Goal: Information Seeking & Learning: Learn about a topic

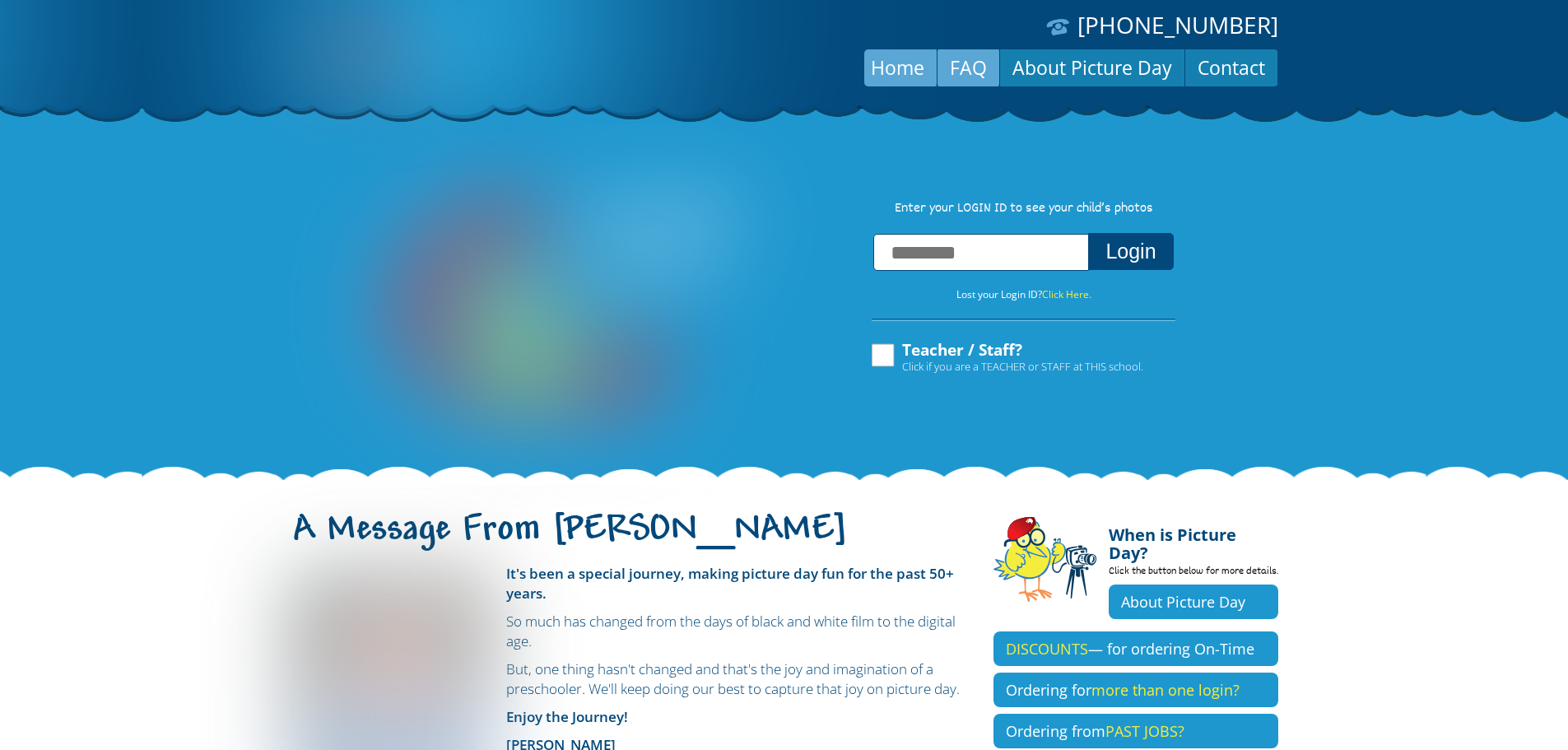
click at [976, 64] on link "FAQ" at bounding box center [968, 67] width 62 height 39
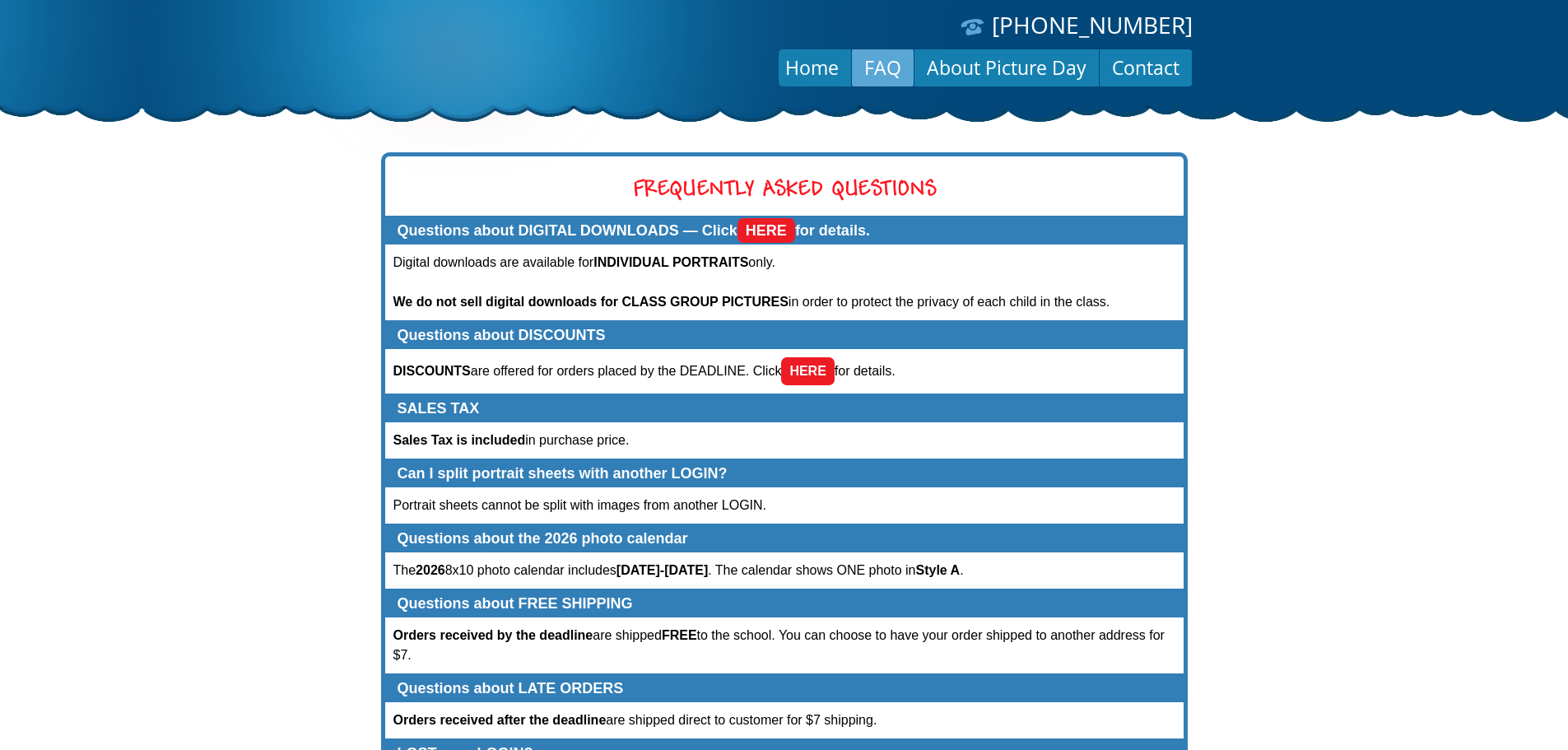
scroll to position [268, 0]
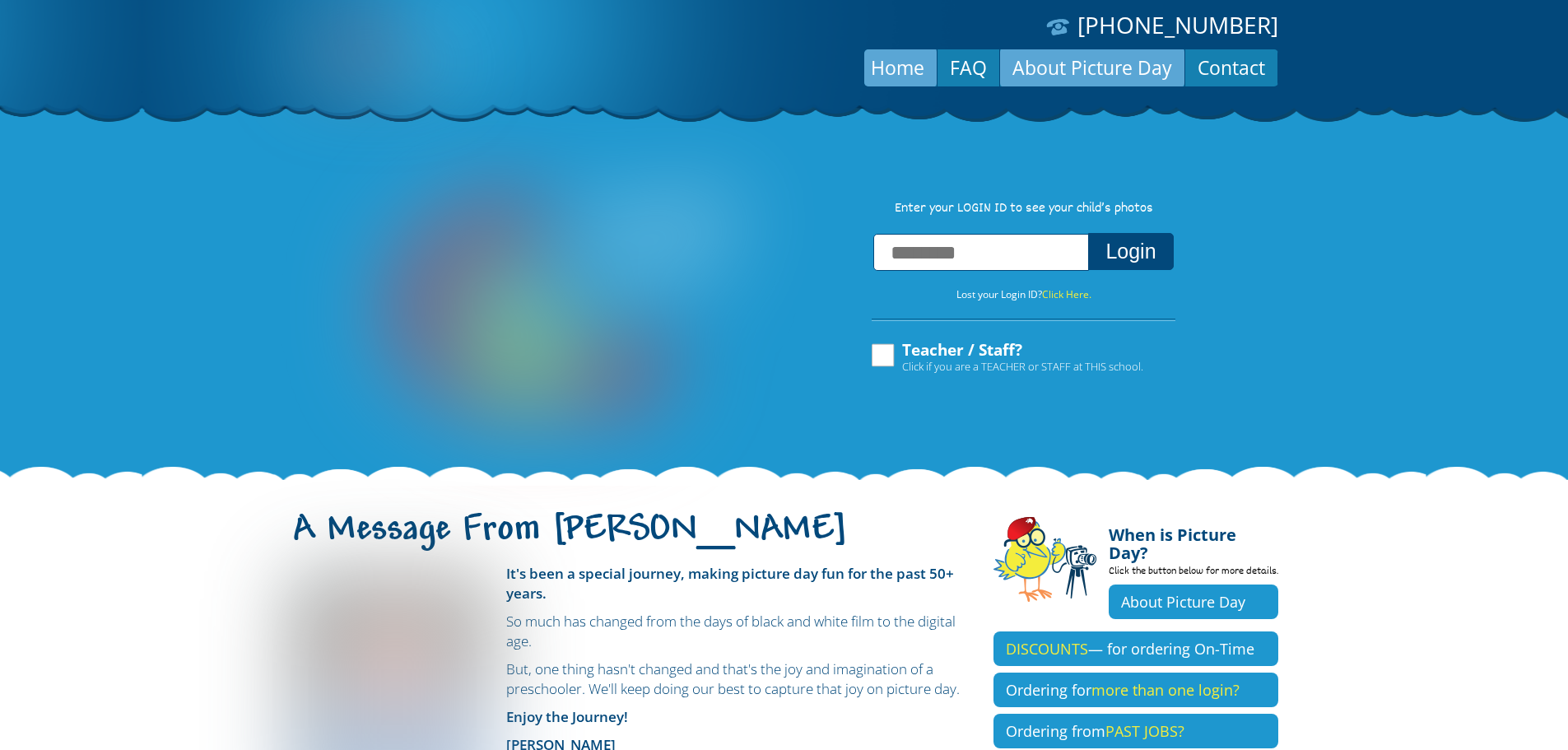
click at [1144, 57] on link "About Picture Day" at bounding box center [1091, 67] width 184 height 39
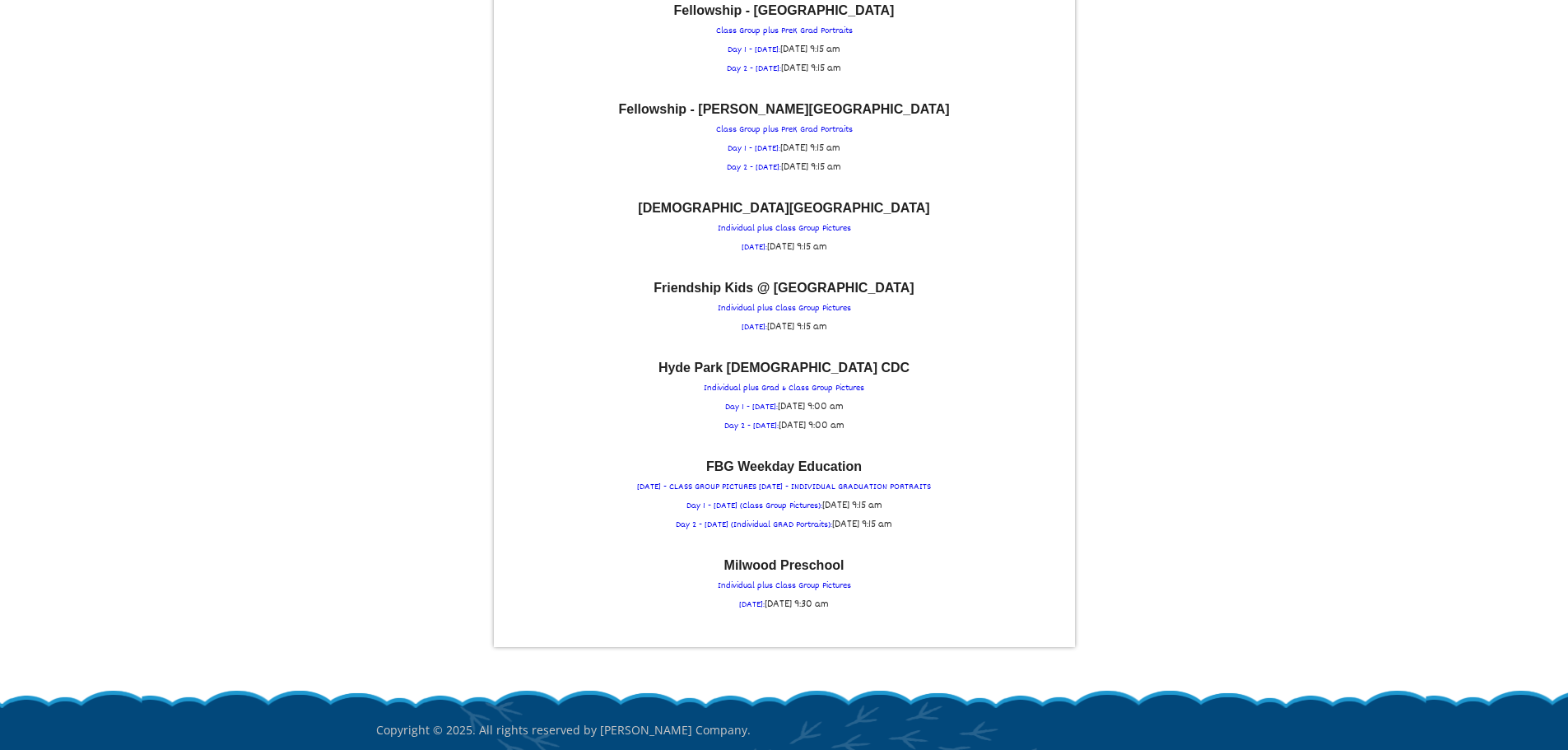
scroll to position [2058, 0]
